Goal: Task Accomplishment & Management: Manage account settings

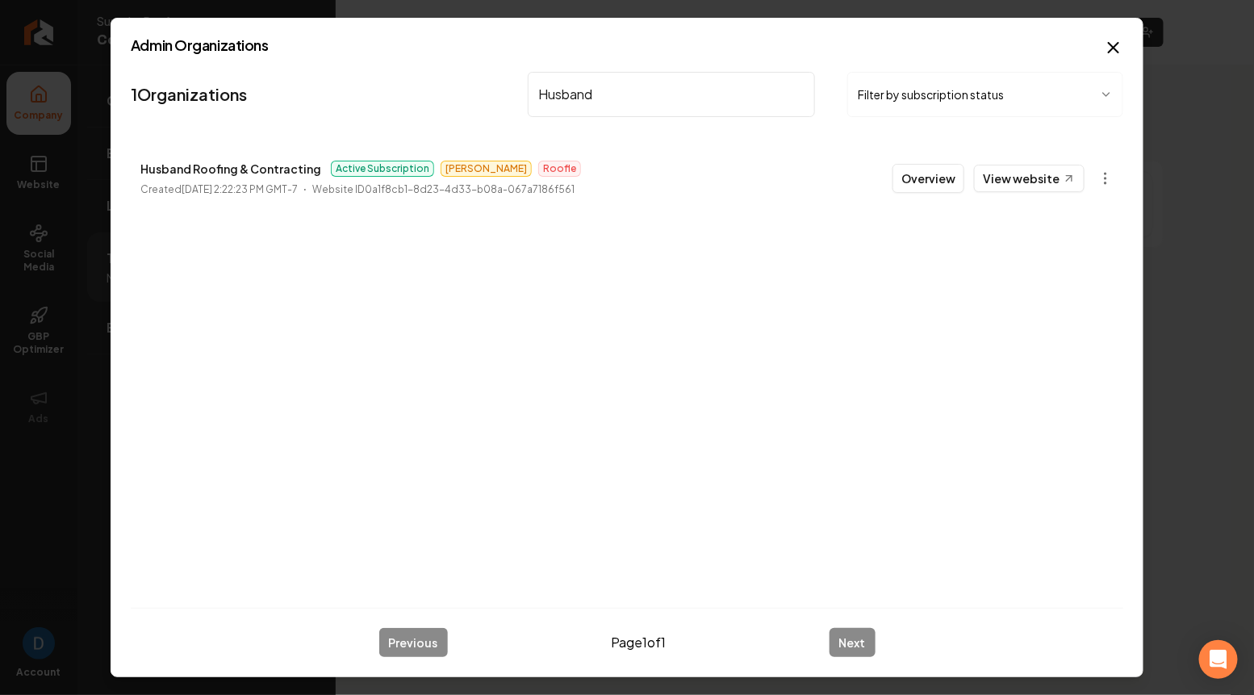
click at [590, 98] on input "Husband" at bounding box center [671, 94] width 287 height 45
type input "Big M"
click at [214, 169] on p "Big M Power Washing" at bounding box center [199, 168] width 118 height 19
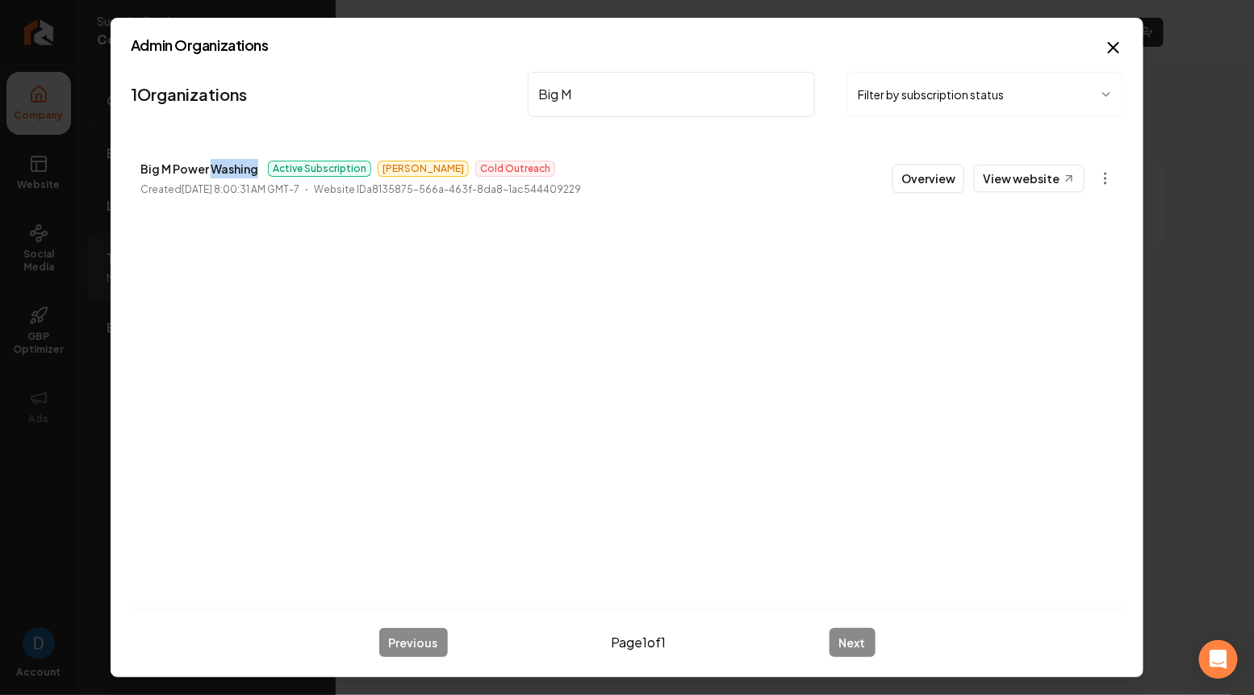
click at [214, 169] on p "Big M Power Washing" at bounding box center [199, 168] width 118 height 19
copy p "Big M Power Washing"
click at [1114, 40] on icon "button" at bounding box center [1113, 47] width 19 height 19
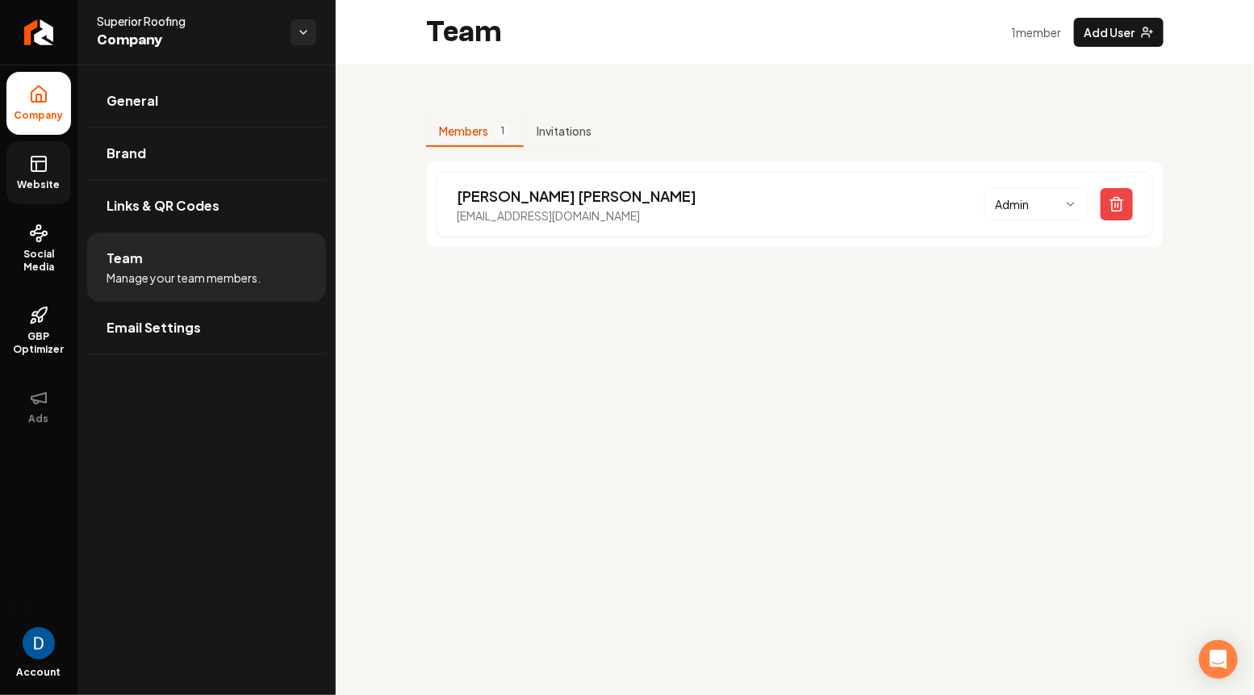
click at [34, 167] on icon at bounding box center [38, 163] width 19 height 19
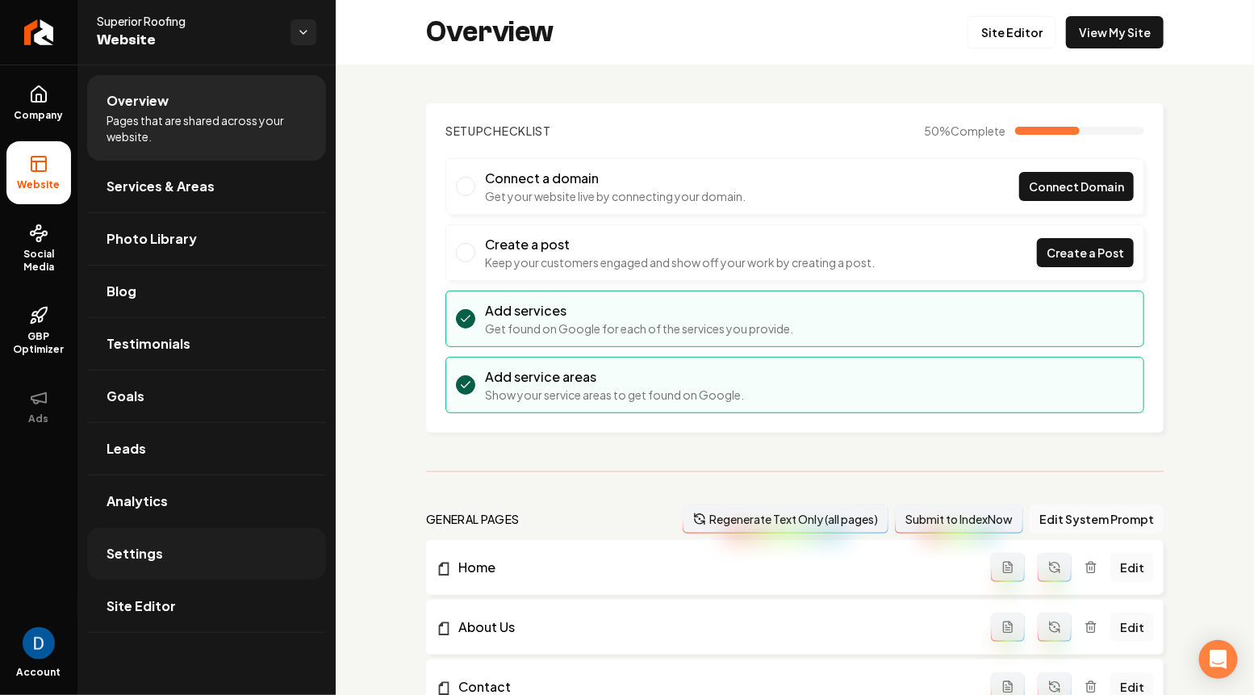
click at [180, 555] on link "Settings" at bounding box center [206, 554] width 239 height 52
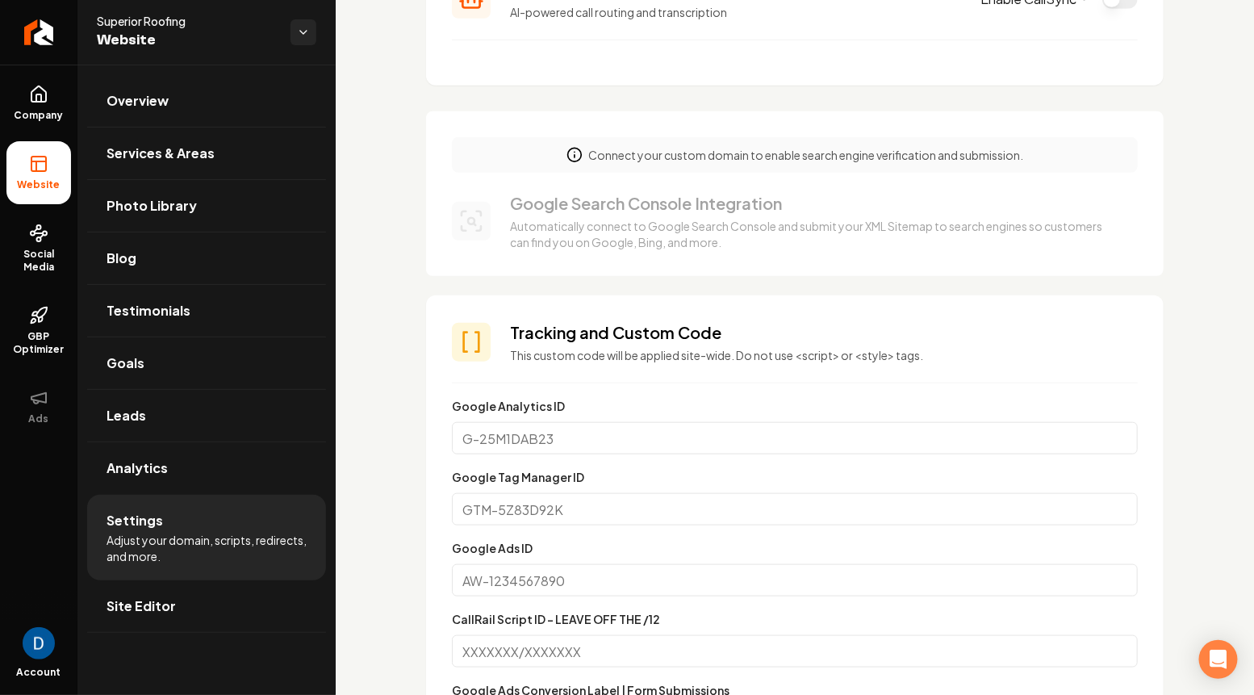
scroll to position [299, 0]
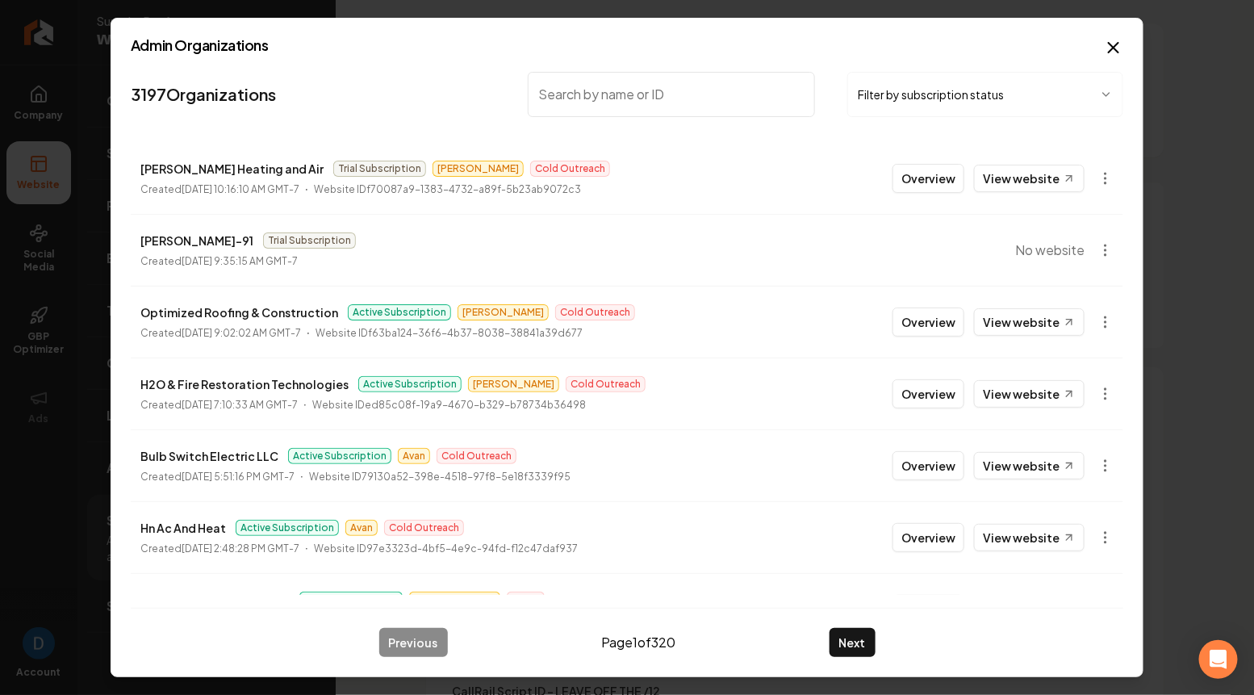
click at [946, 91] on body "Company Website Social Media GBP Optimizer Ads Account Superior Roofing Website…" at bounding box center [627, 347] width 1254 height 695
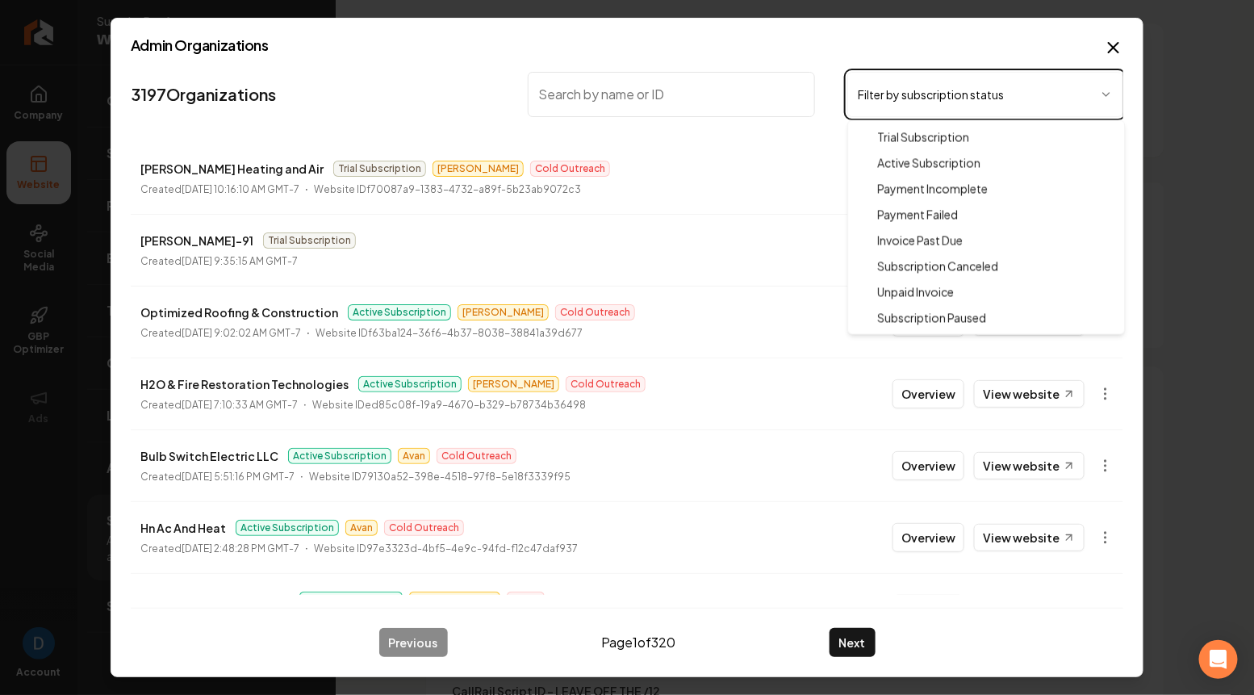
drag, startPoint x: 946, startPoint y: 91, endPoint x: 940, endPoint y: 84, distance: 9.7
click at [940, 84] on body "Company Website Social Media GBP Optimizer Ads Account Superior Roofing Website…" at bounding box center [627, 347] width 1254 height 695
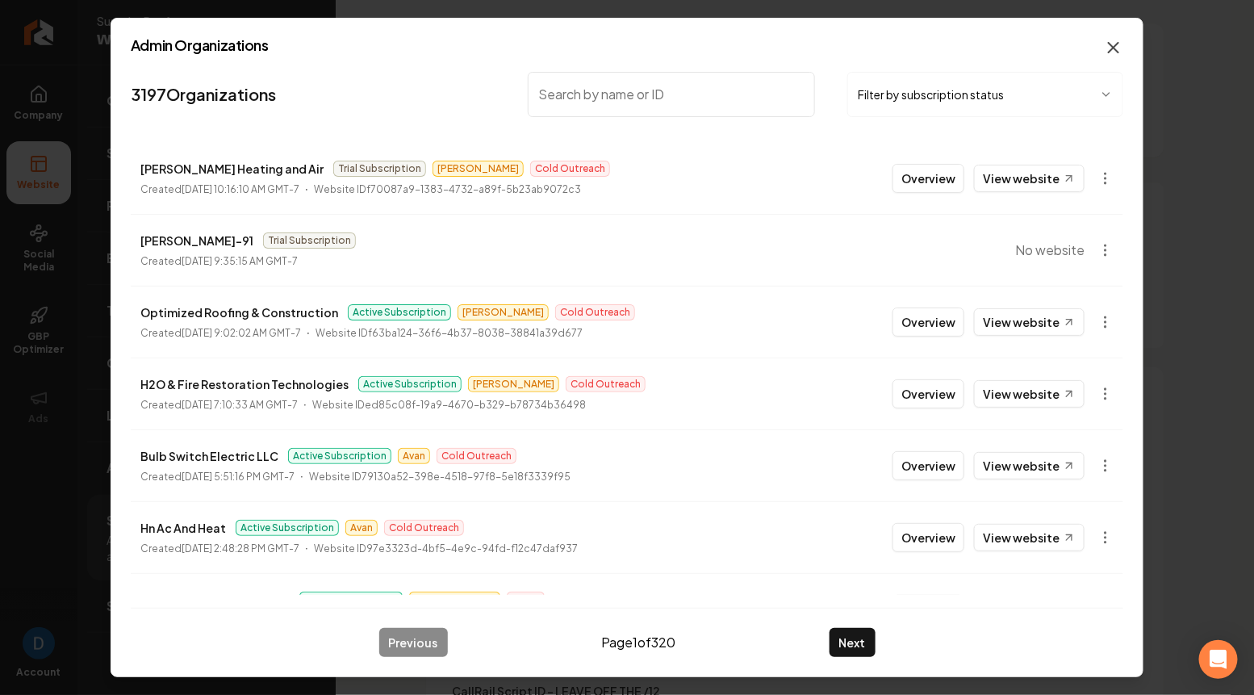
click at [1112, 44] on icon "button" at bounding box center [1113, 47] width 19 height 19
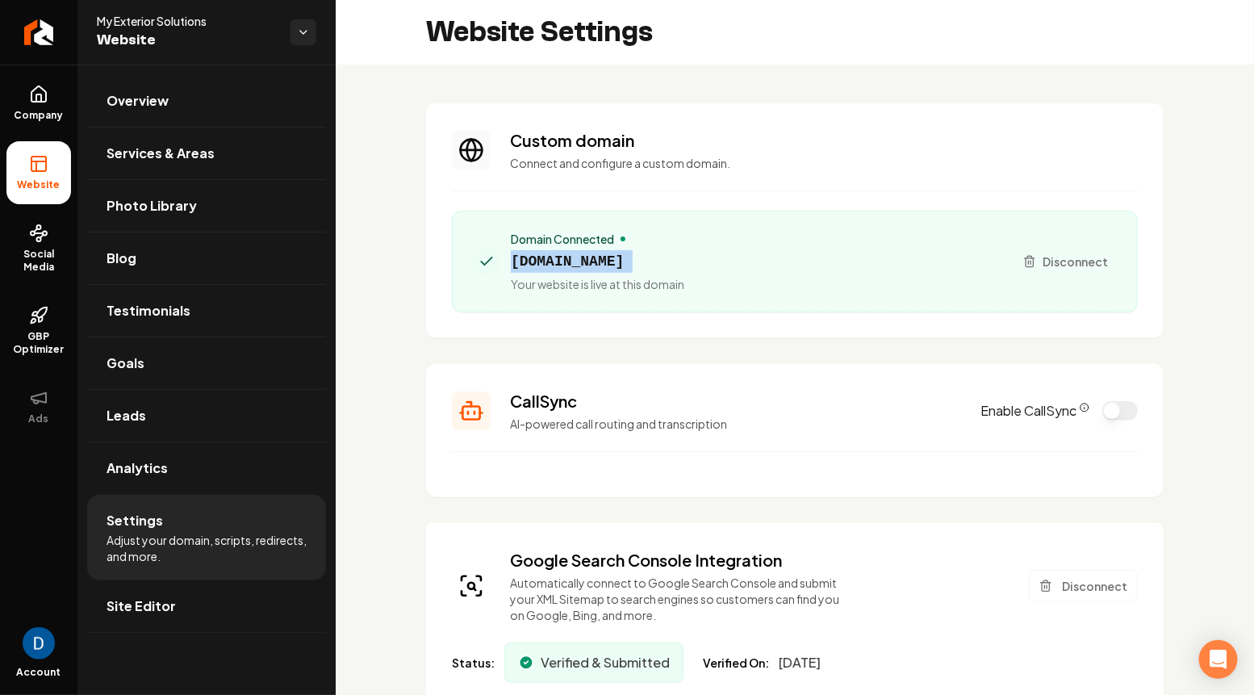
scroll to position [145, 0]
click at [39, 115] on span "Company" at bounding box center [39, 115] width 62 height 13
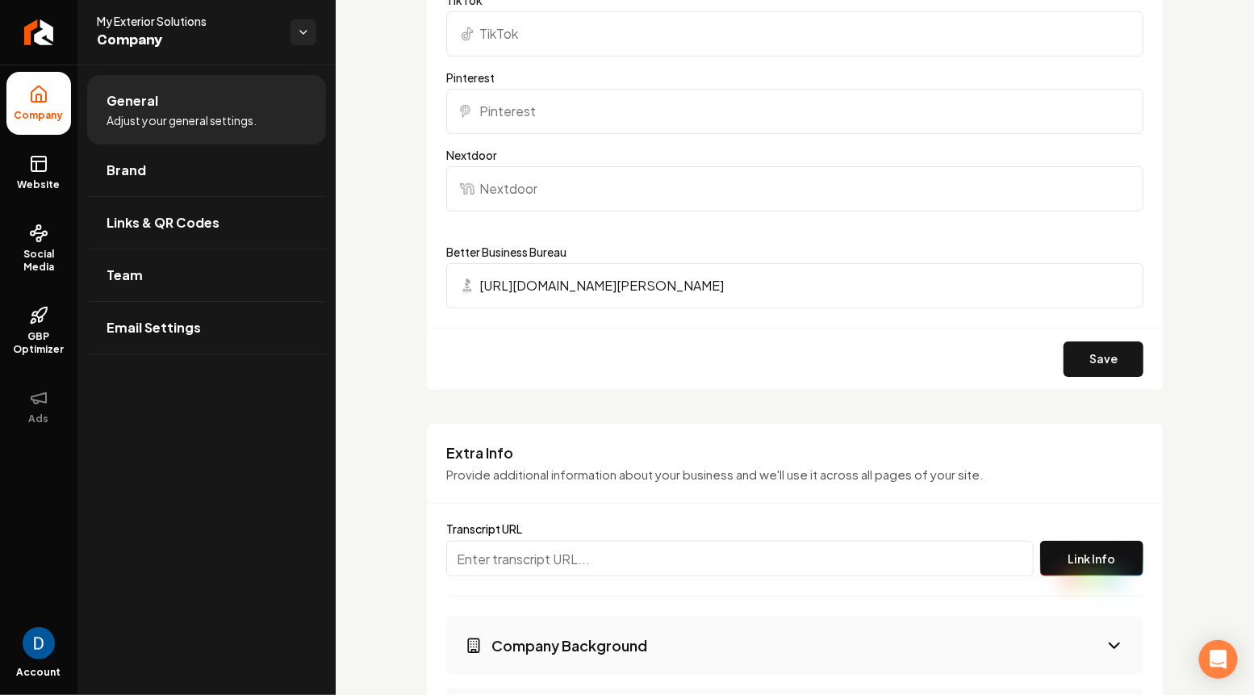
scroll to position [2188, 0]
click at [38, 189] on span "Website" at bounding box center [39, 184] width 56 height 13
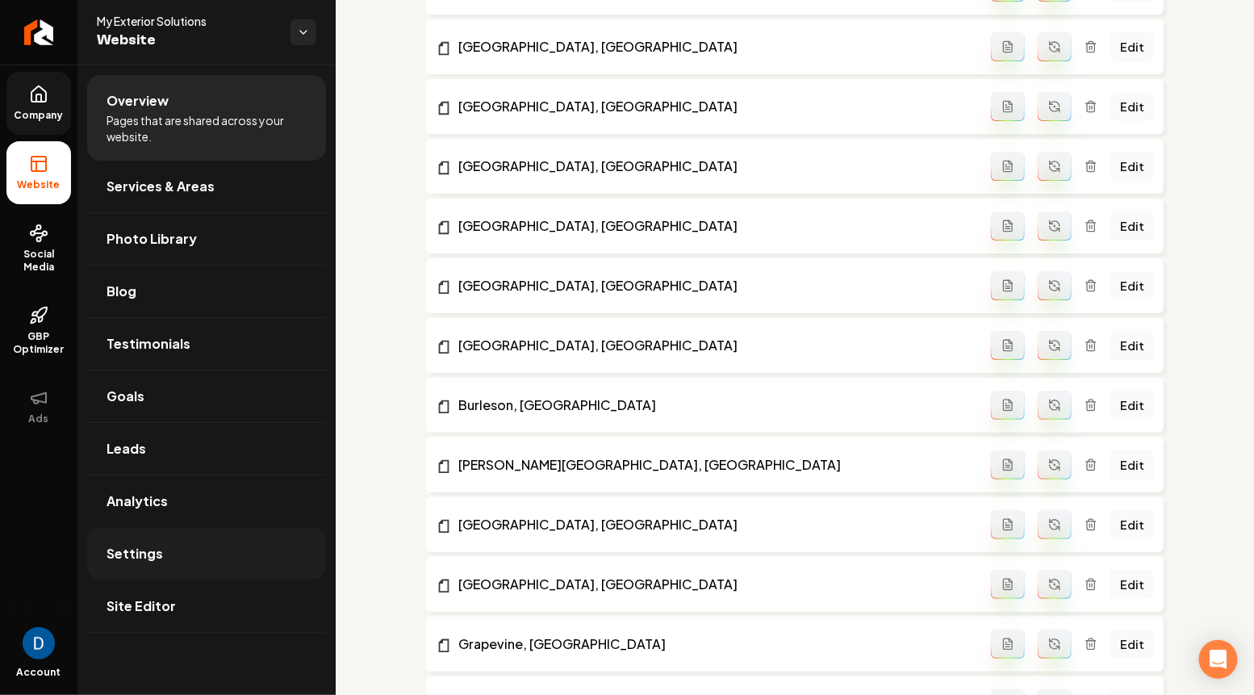
click at [159, 556] on link "Settings" at bounding box center [206, 554] width 239 height 52
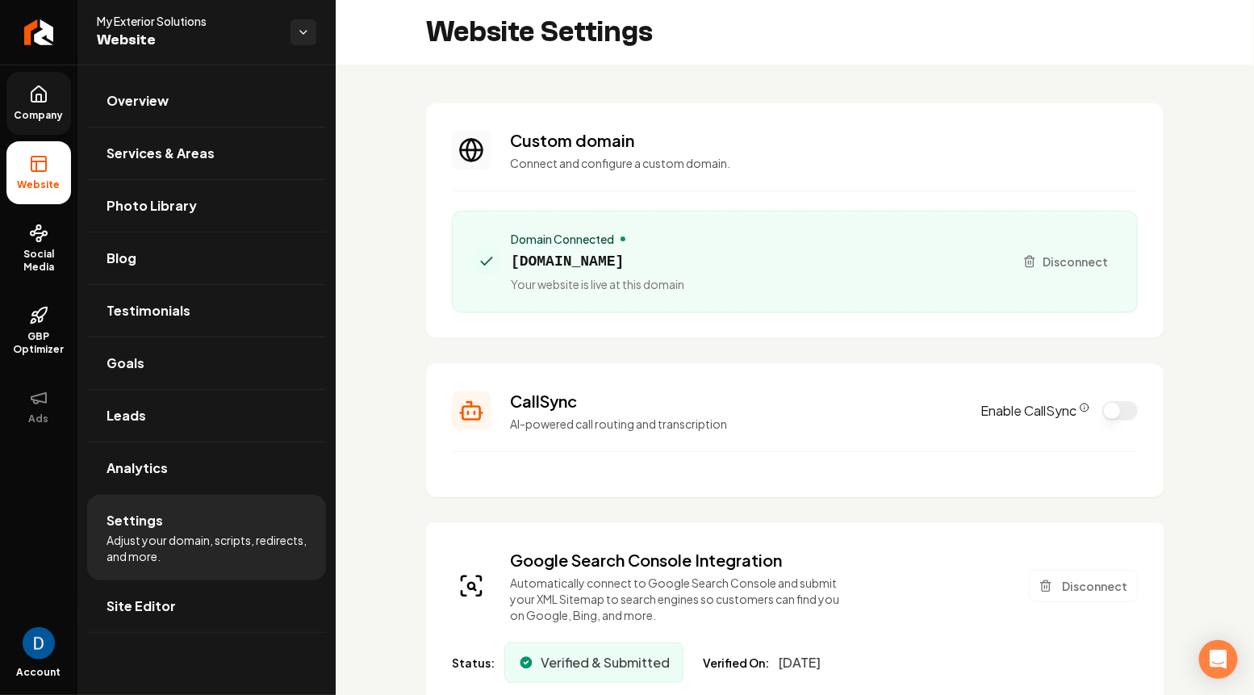
scroll to position [145, 0]
click at [1116, 404] on button "Enable CallSync" at bounding box center [1119, 410] width 35 height 19
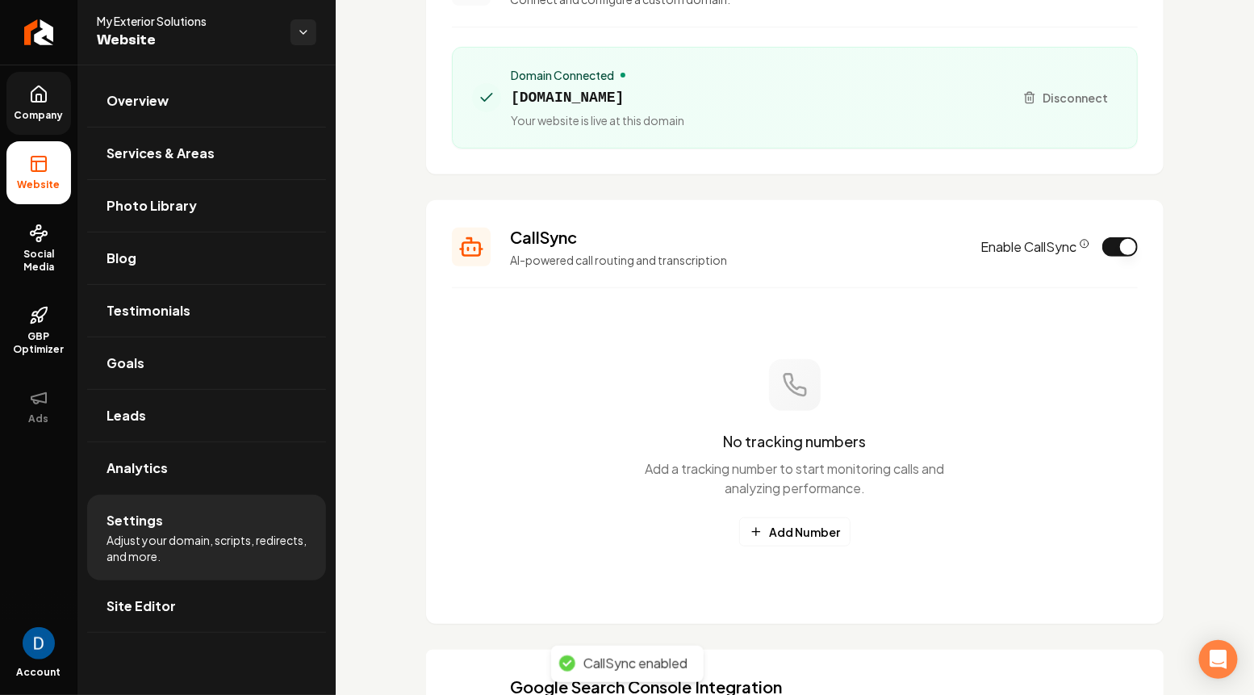
click at [804, 548] on div "No tracking numbers Add a tracking number to start monitoring calls and analyzi…" at bounding box center [795, 452] width 686 height 290
click at [796, 536] on button "Add Number" at bounding box center [794, 531] width 111 height 29
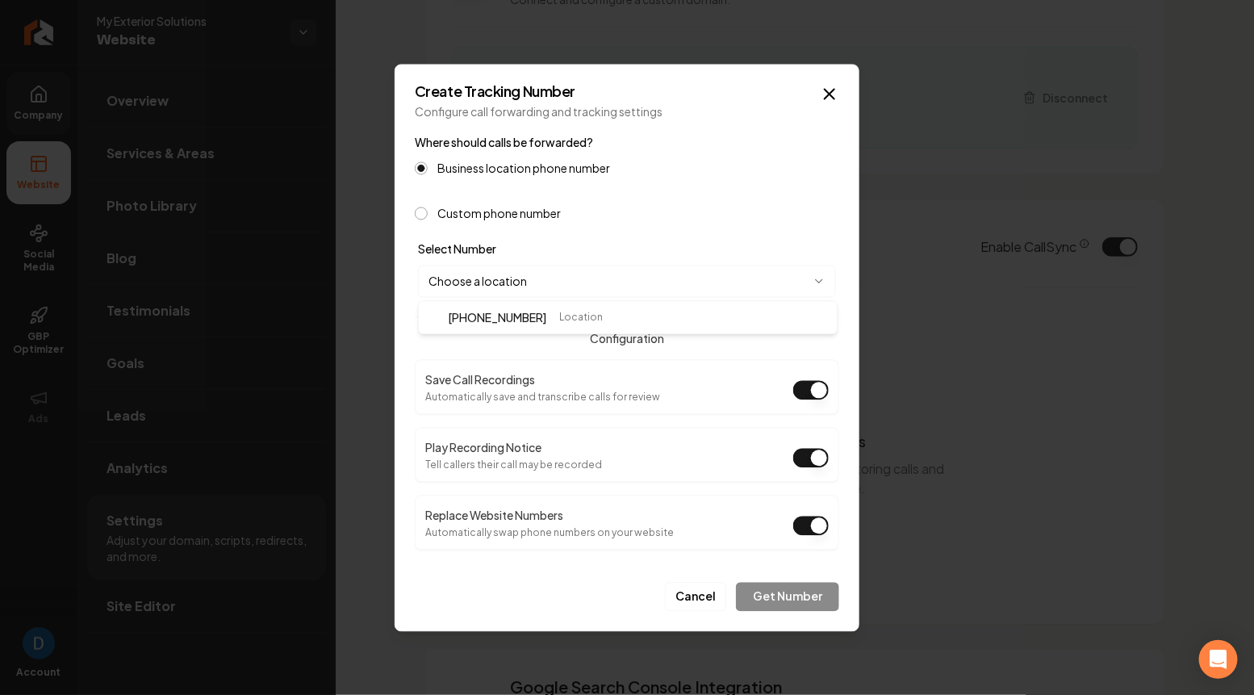
click at [498, 286] on body "Company Website Social Media GBP Optimizer Ads Account My Exterior Solutions We…" at bounding box center [627, 347] width 1254 height 695
select select "**********"
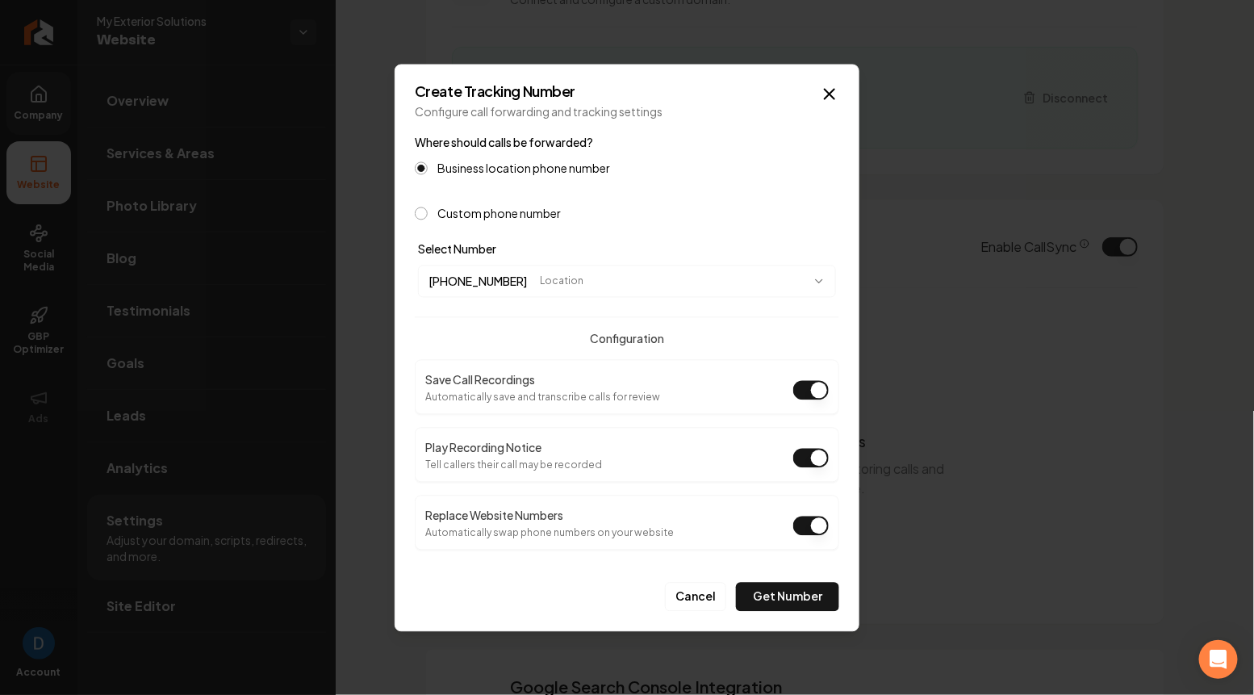
click at [809, 457] on button "Play Recording Notice" at bounding box center [810, 457] width 35 height 19
click at [786, 593] on button "Get Number" at bounding box center [787, 596] width 103 height 29
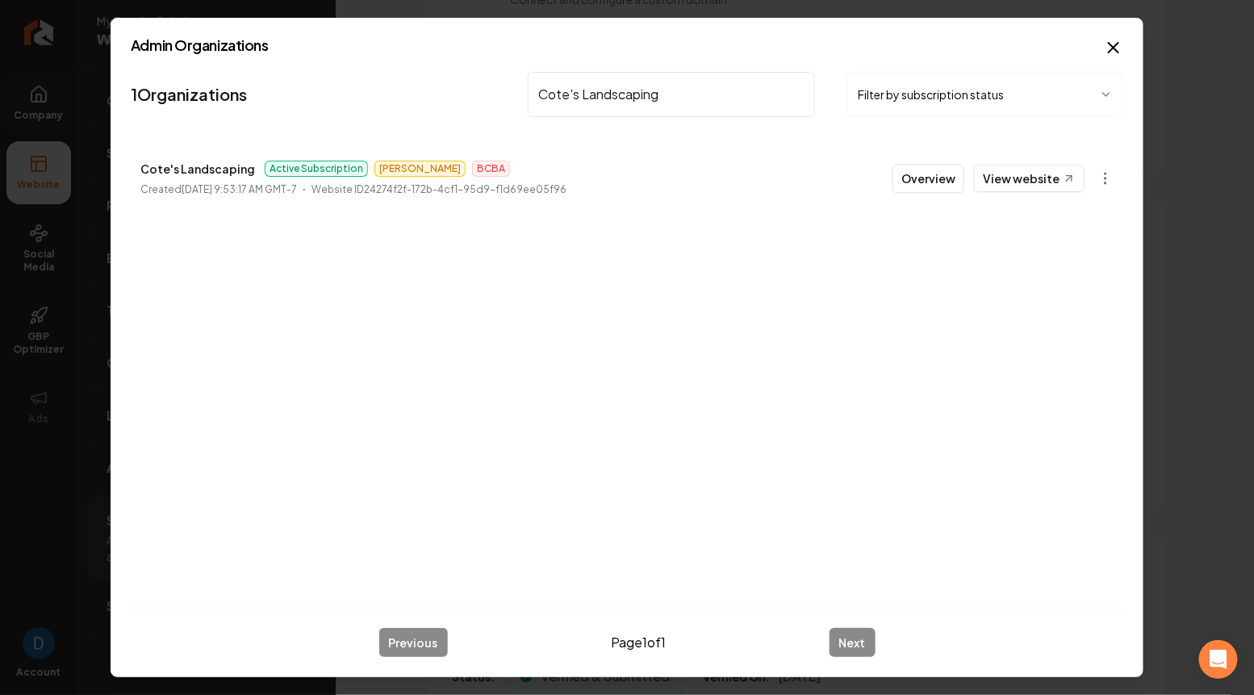
type input "Cote's Landscaping"
click at [1112, 182] on body "Company Website Social Media GBP Optimizer Ads Account My Exterior Solutions We…" at bounding box center [627, 347] width 1254 height 695
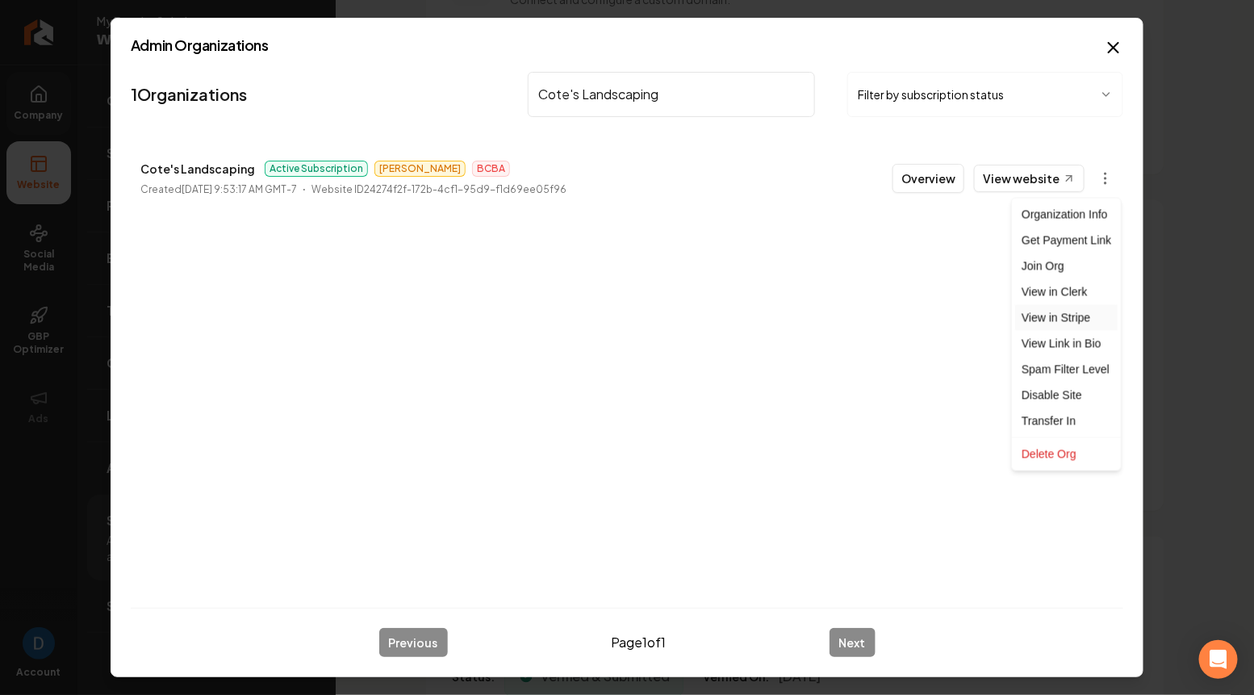
click at [1054, 315] on link "View in Stripe" at bounding box center [1066, 318] width 102 height 26
